Goal: Task Accomplishment & Management: Complete application form

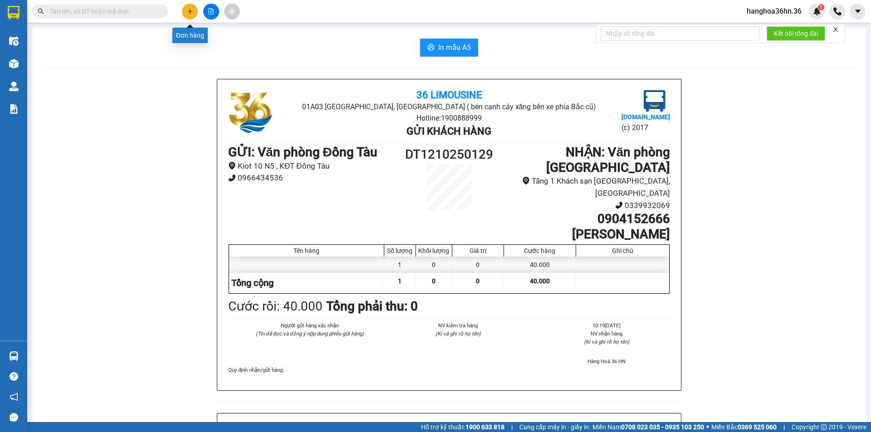
click at [187, 10] on icon "plus" at bounding box center [190, 11] width 6 height 6
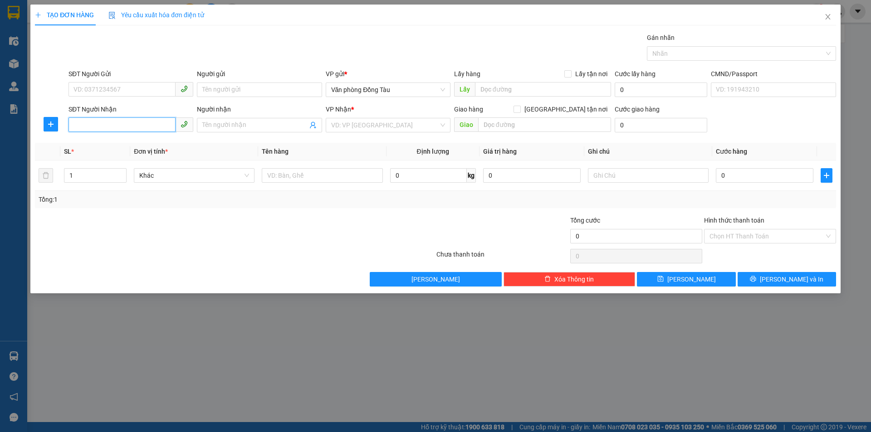
click at [137, 122] on input "SĐT Người Nhận" at bounding box center [121, 124] width 107 height 15
type input "0979976886"
click at [140, 142] on div "0979976886 - lực" at bounding box center [131, 143] width 114 height 10
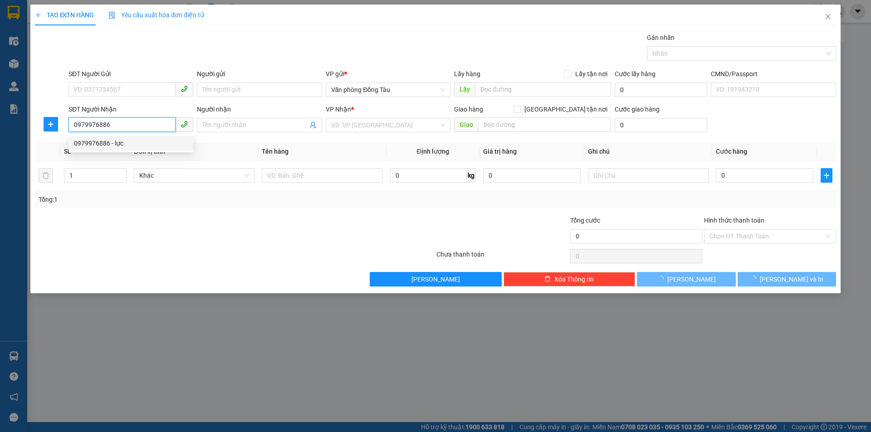
type input "lực"
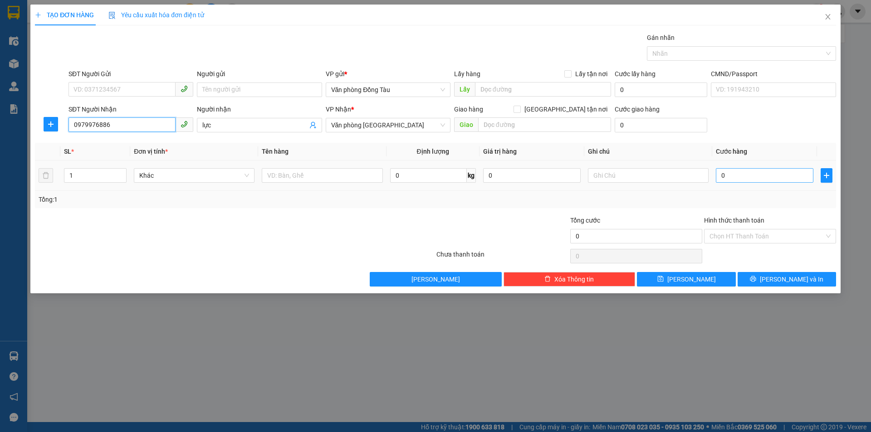
type input "0979976886"
click at [727, 176] on input "0" at bounding box center [765, 175] width 98 height 15
type input "1"
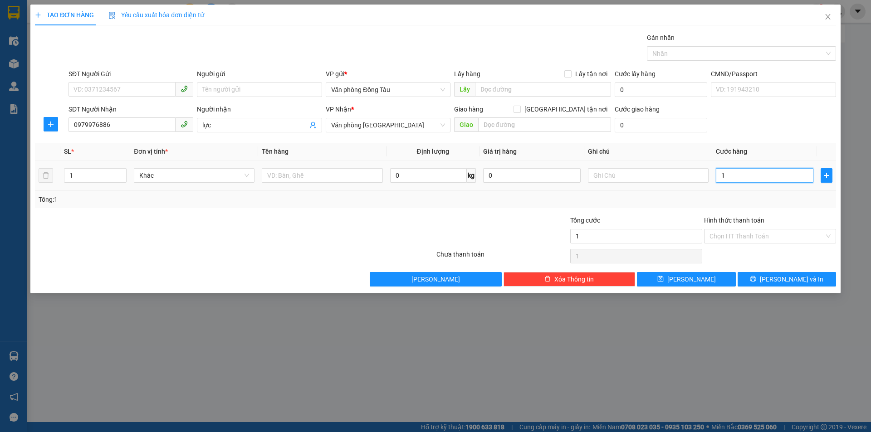
type input "15"
type input "150"
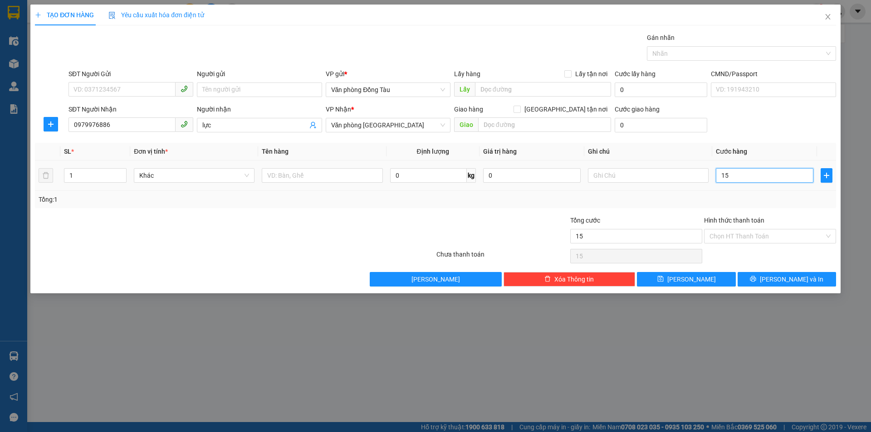
type input "150"
type input "1.500"
type input "15.000"
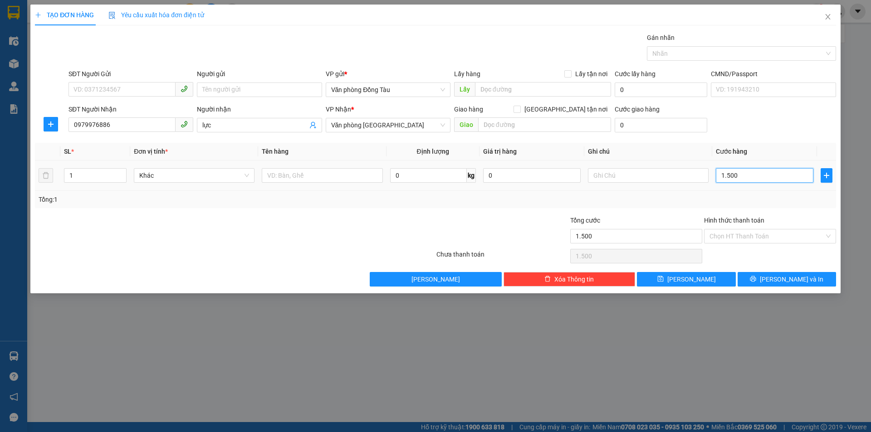
type input "15.000"
type input "150.000"
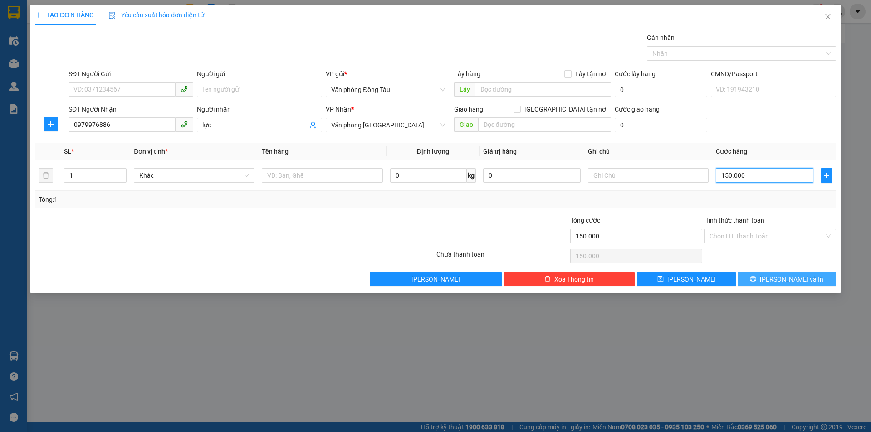
type input "150.000"
click at [789, 282] on span "[PERSON_NAME] và In" at bounding box center [792, 279] width 64 height 10
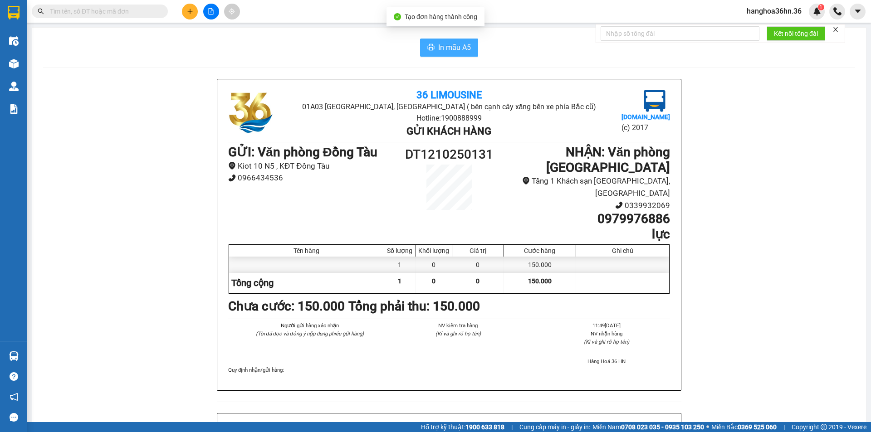
click at [448, 48] on span "In mẫu A5" at bounding box center [454, 47] width 33 height 11
click at [439, 55] on button "In mẫu A5" at bounding box center [449, 48] width 58 height 18
click at [836, 29] on icon "close" at bounding box center [835, 29] width 6 height 6
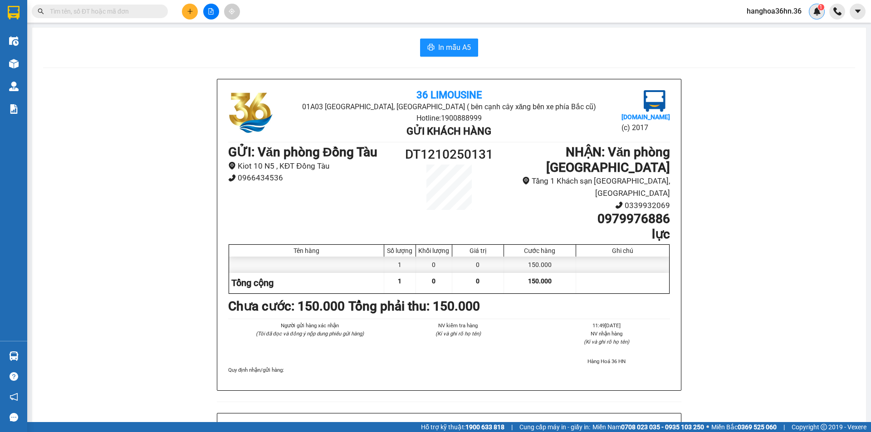
click at [815, 14] on img at bounding box center [817, 11] width 8 height 8
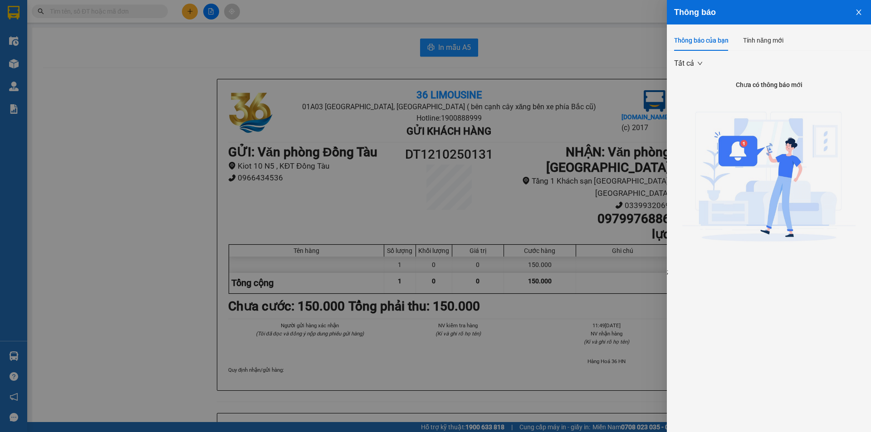
click at [857, 13] on icon "close" at bounding box center [858, 12] width 7 height 7
